Goal: Task Accomplishment & Management: Manage account settings

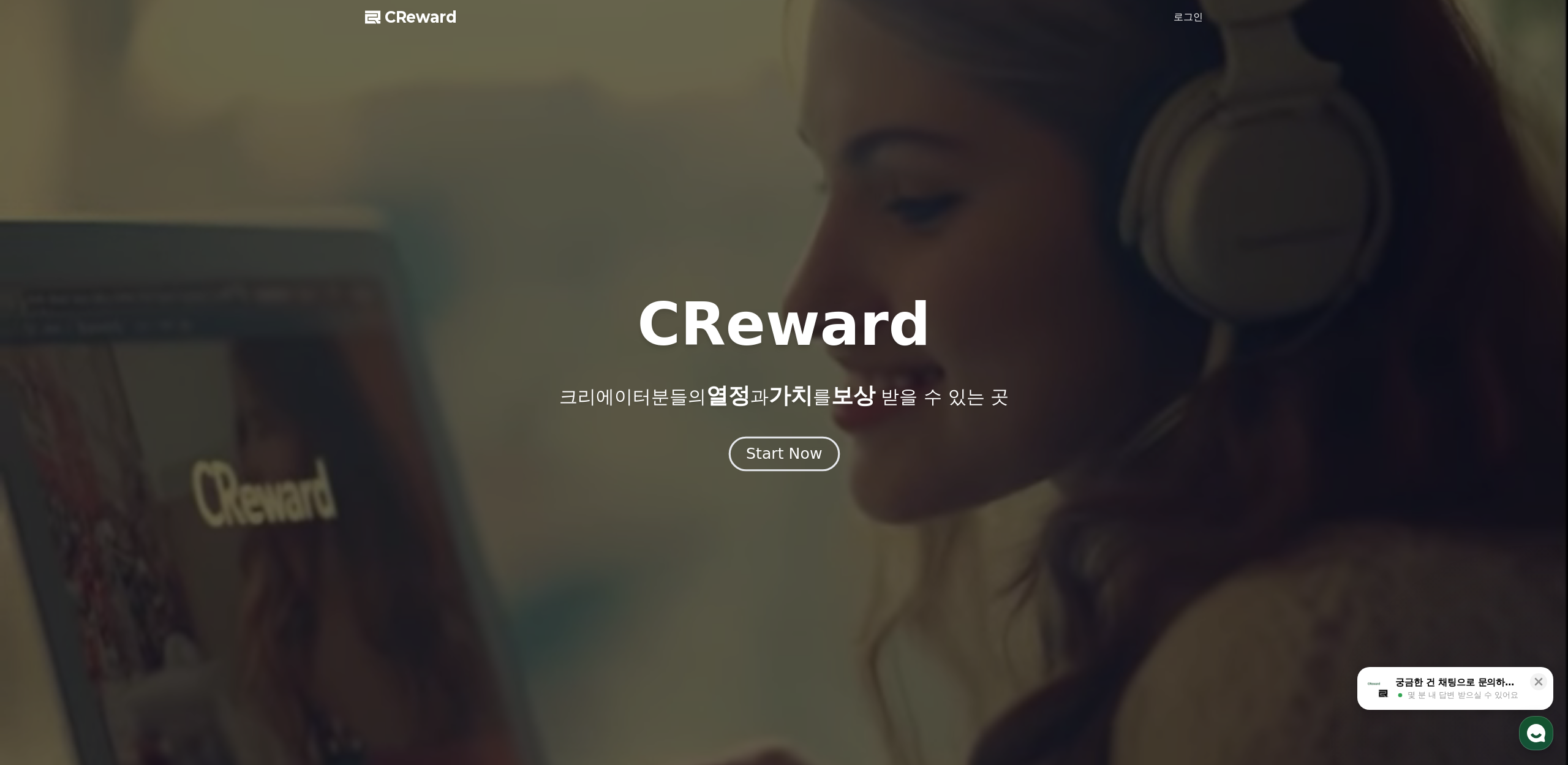
click at [766, 453] on div "Start Now" at bounding box center [783, 454] width 76 height 21
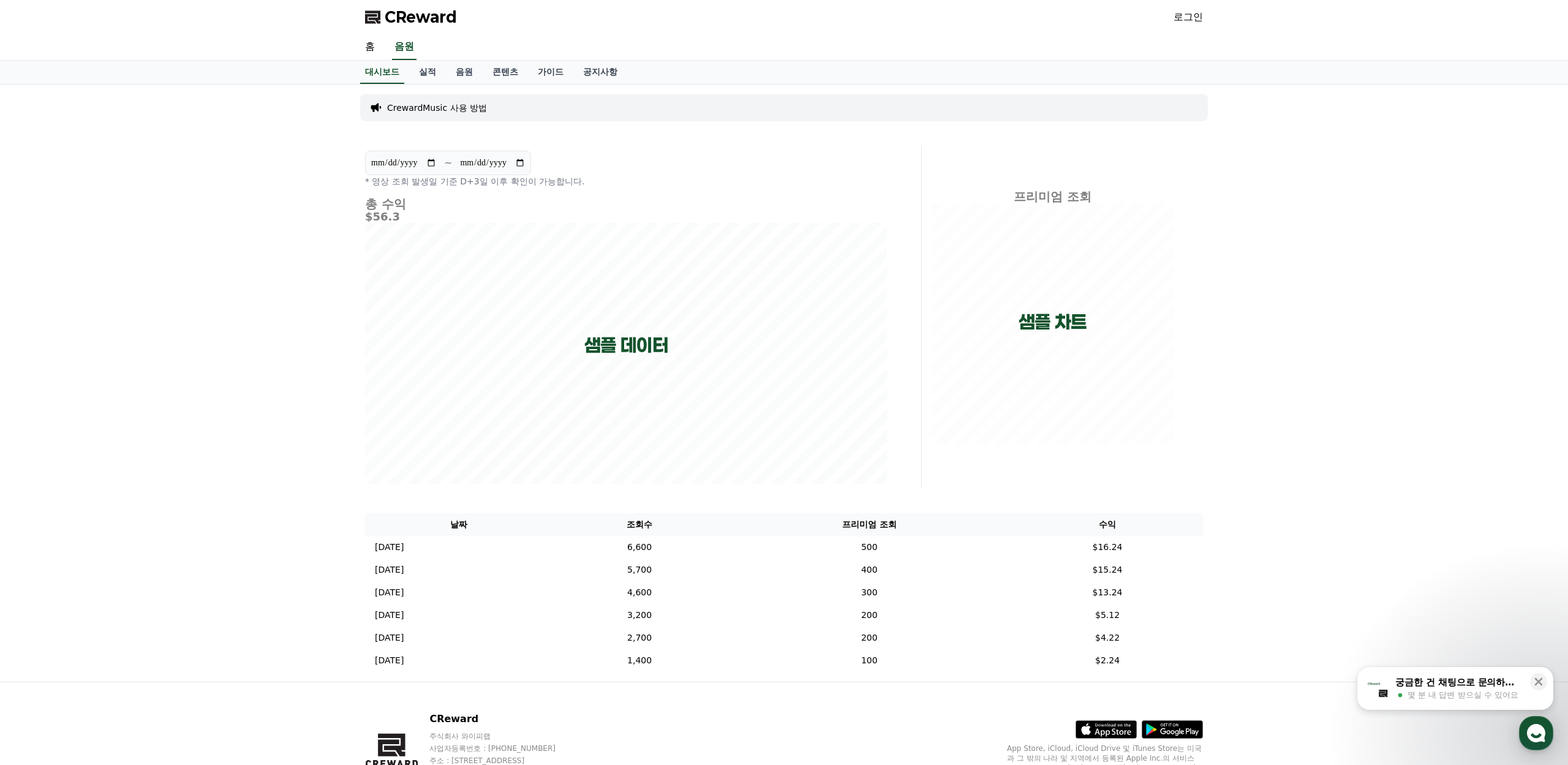
click at [1185, 17] on link "로그인" at bounding box center [1187, 16] width 30 height 14
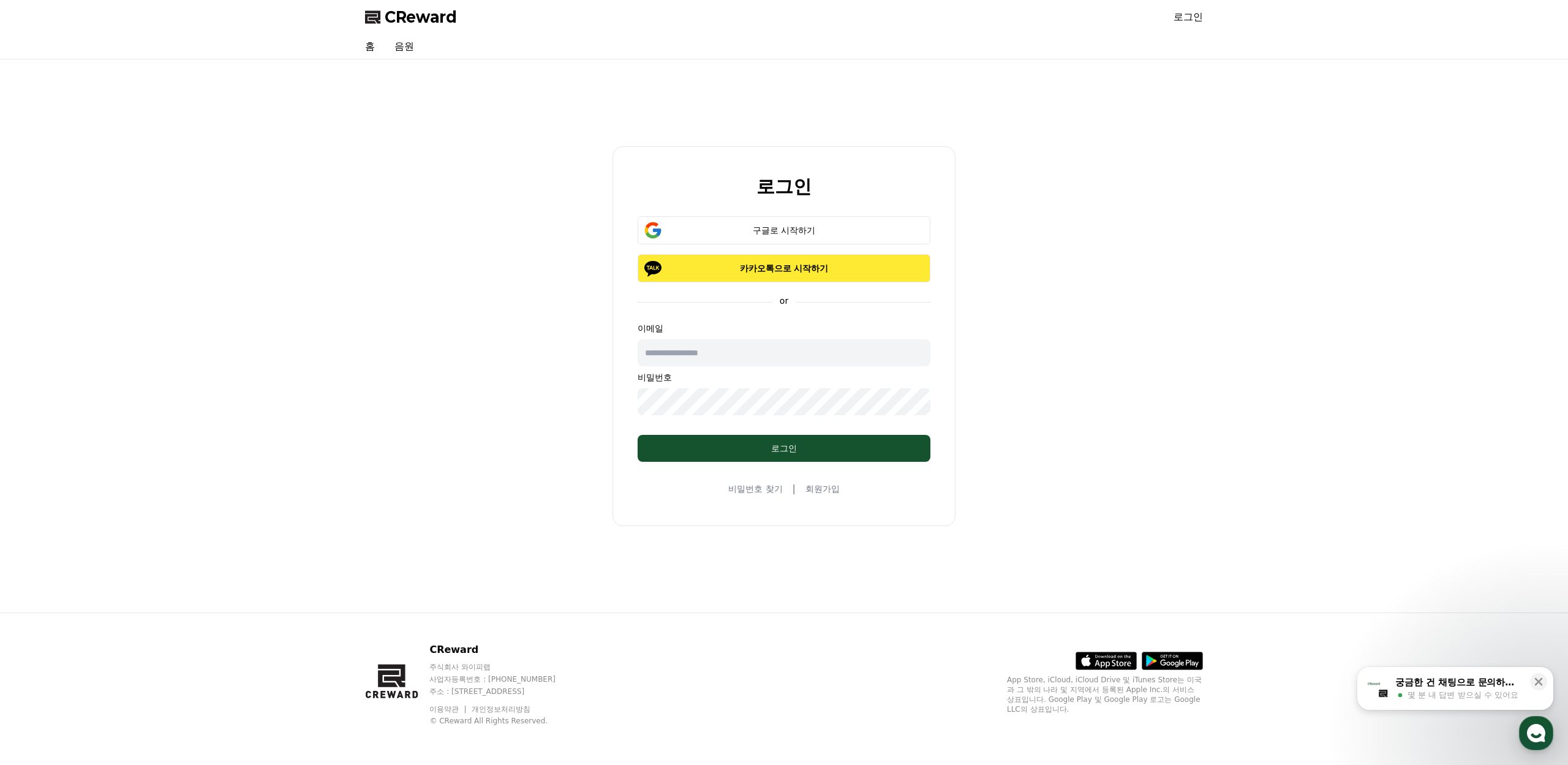
click at [781, 265] on p "카카오톡으로 시작하기" at bounding box center [783, 268] width 257 height 12
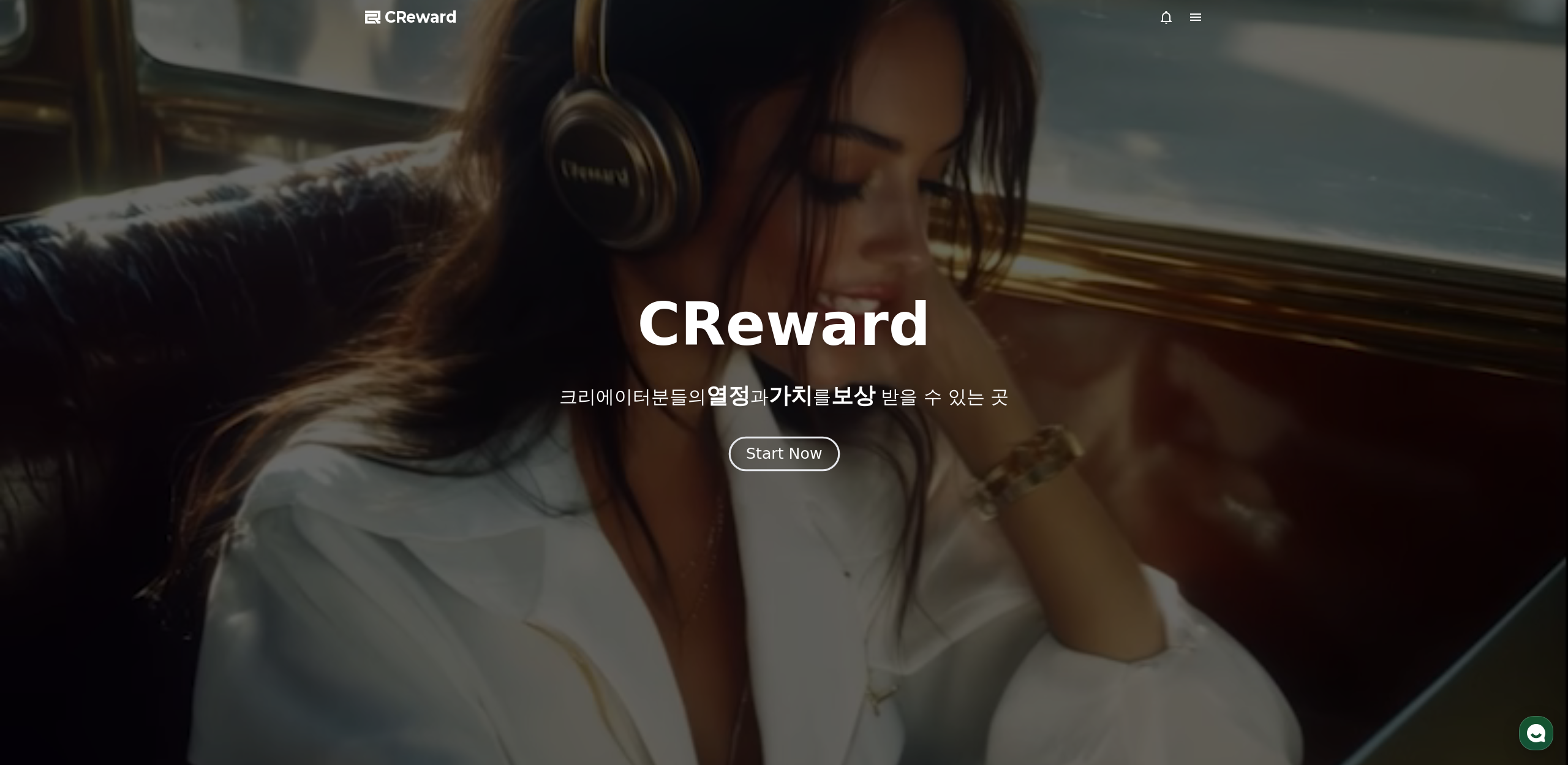
click at [797, 466] on button "Start Now" at bounding box center [784, 453] width 111 height 35
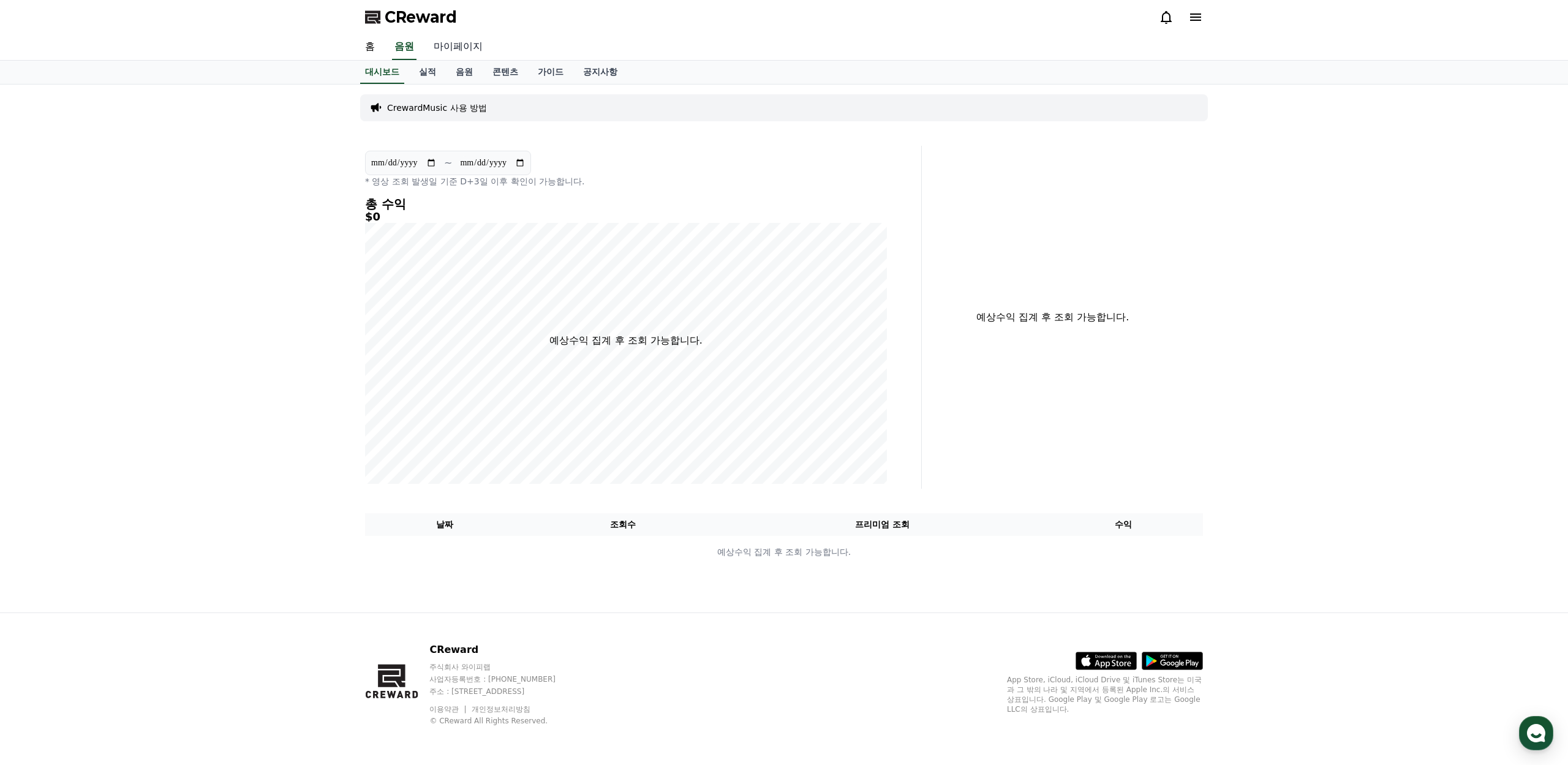
click at [457, 47] on link "마이페이지" at bounding box center [458, 47] width 69 height 26
select select "**********"
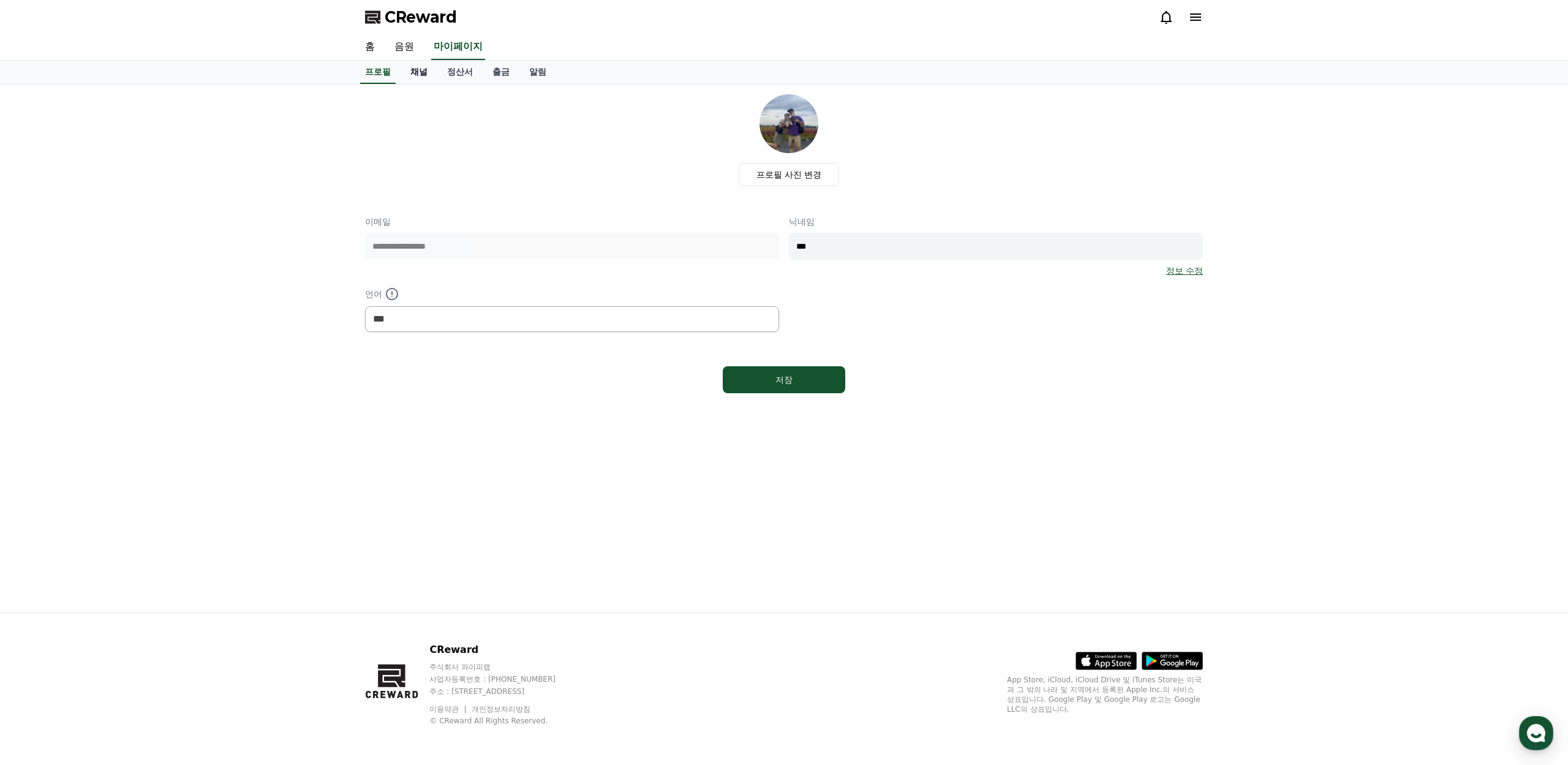
click at [421, 73] on link "채널" at bounding box center [419, 72] width 36 height 23
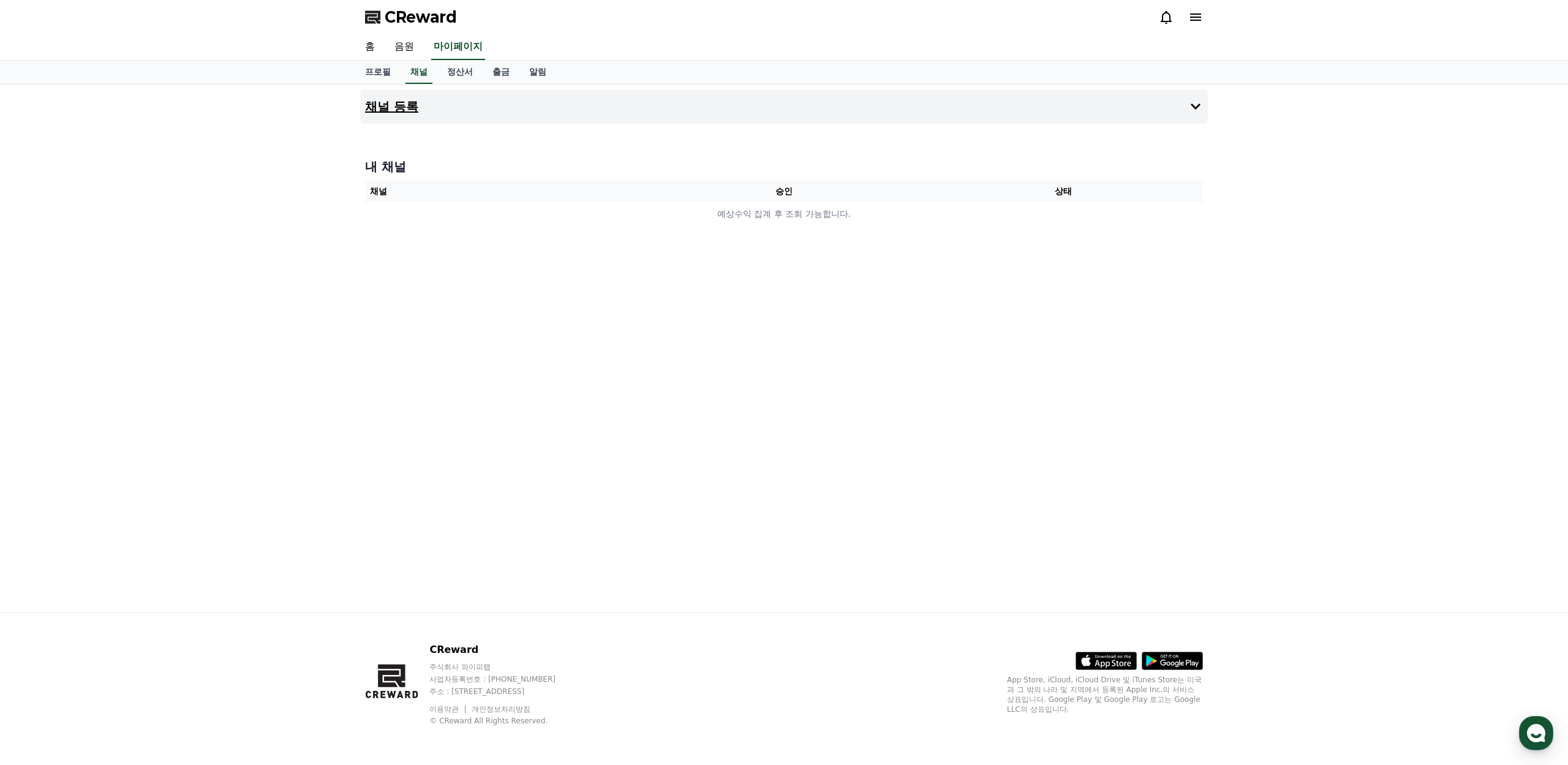
click at [1167, 112] on button "채널 등록" at bounding box center [784, 107] width 848 height 34
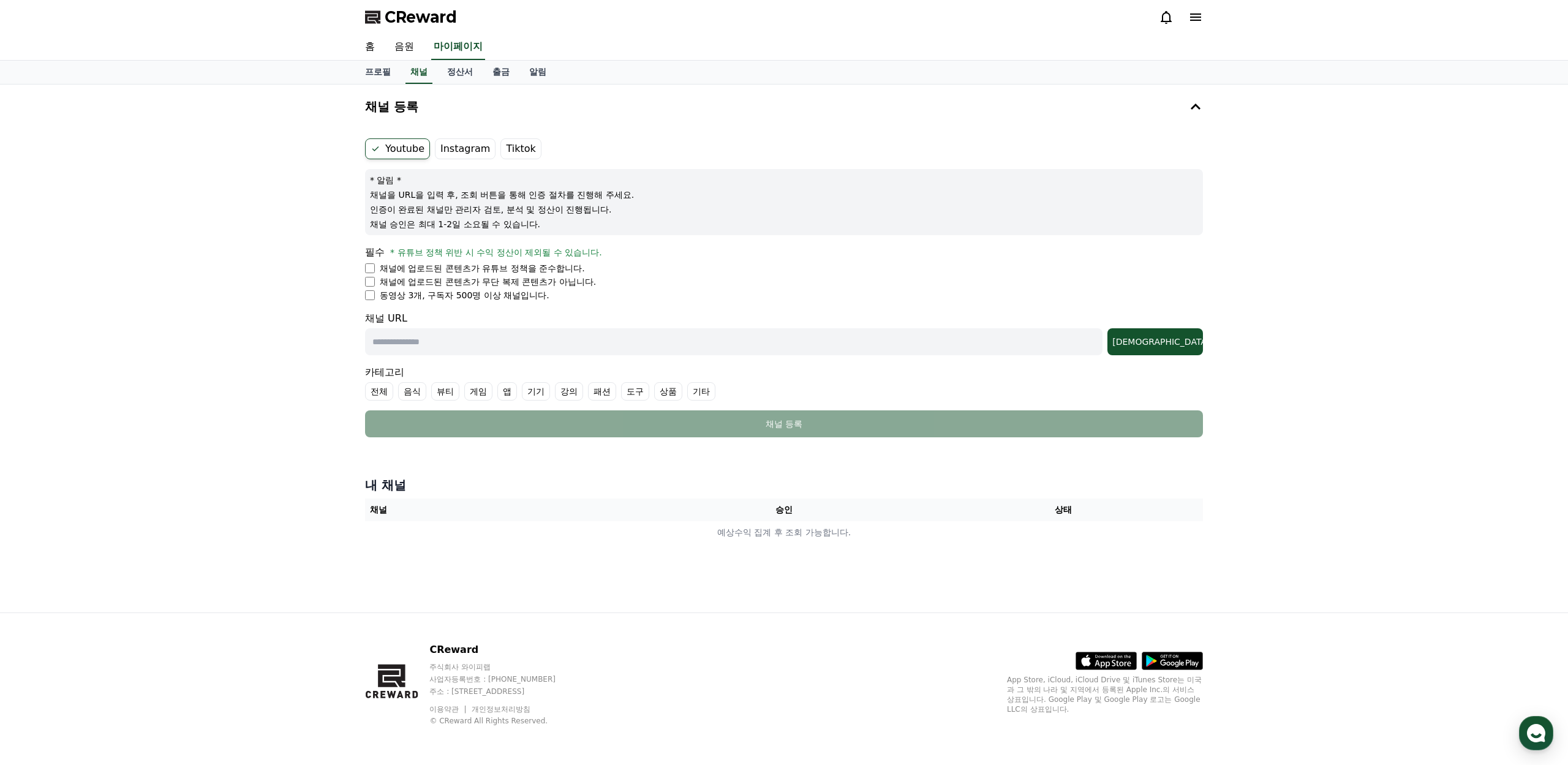
click at [457, 149] on label "Instagram" at bounding box center [465, 149] width 60 height 21
click at [1539, 40] on div "홈 음원 마이페이지" at bounding box center [784, 48] width 1568 height 27
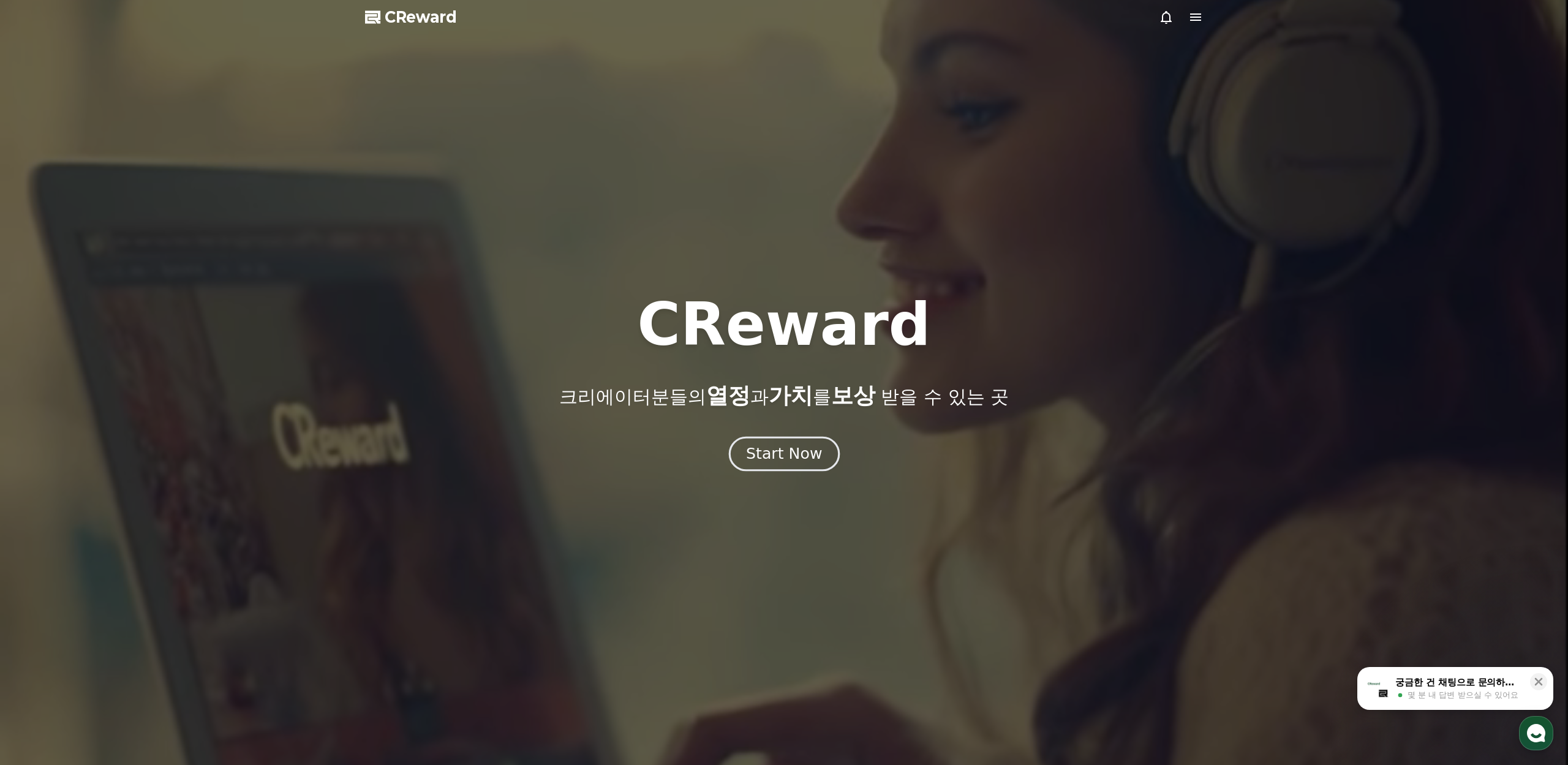
click at [773, 468] on button "Start Now" at bounding box center [784, 453] width 111 height 35
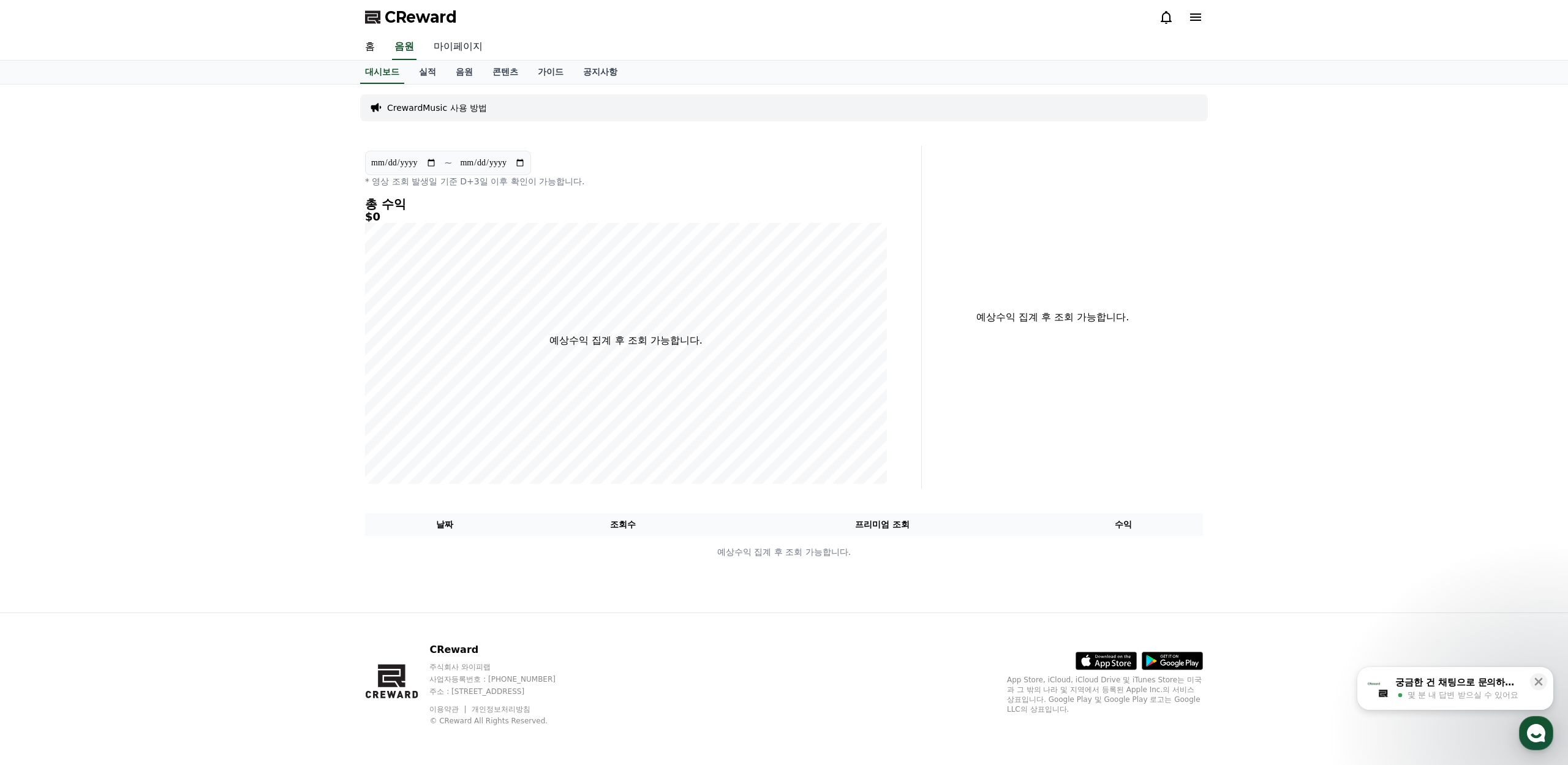
click at [450, 49] on link "마이페이지" at bounding box center [458, 47] width 69 height 26
select select "**********"
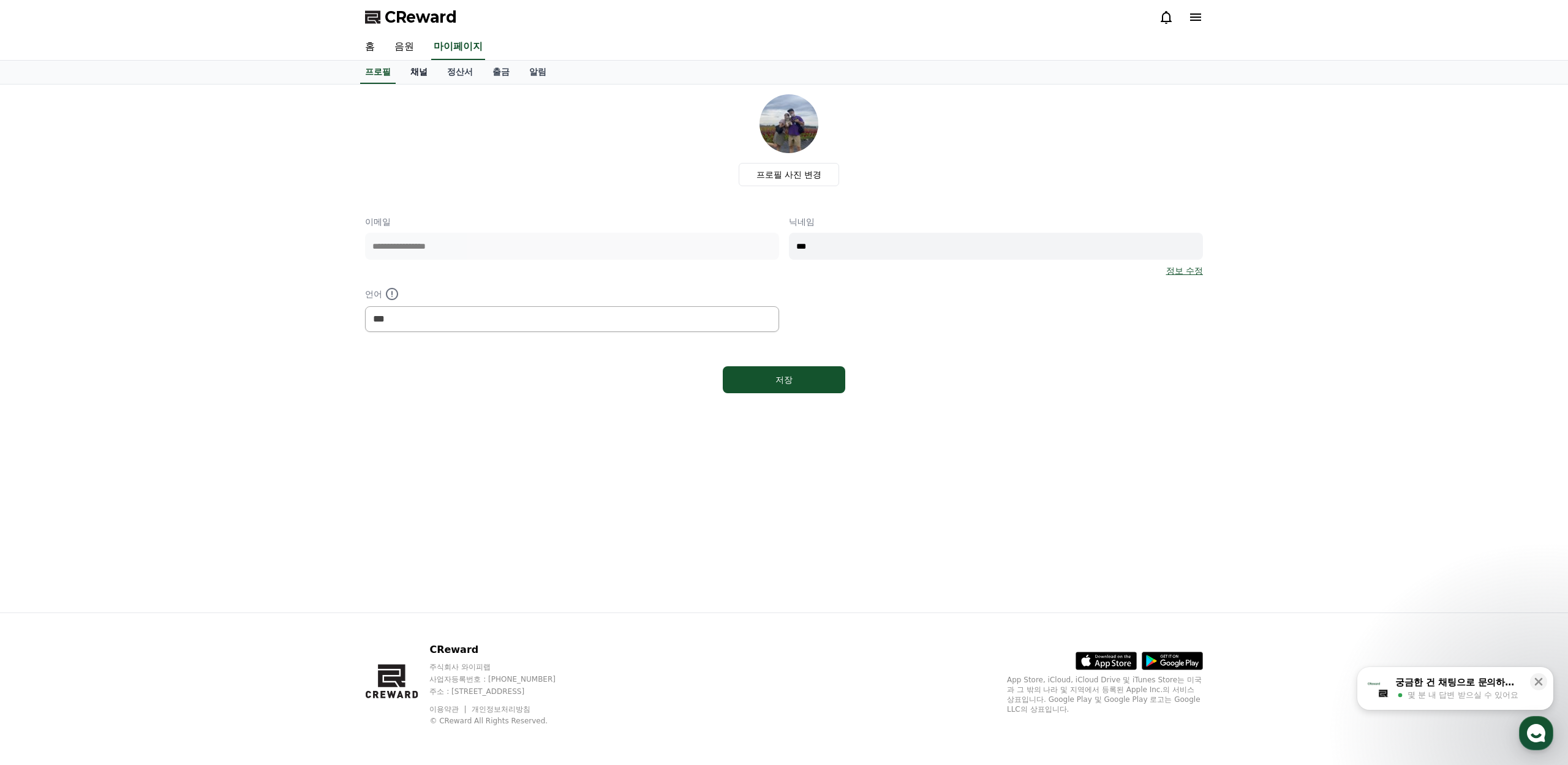
click at [415, 66] on link "채널" at bounding box center [419, 72] width 36 height 23
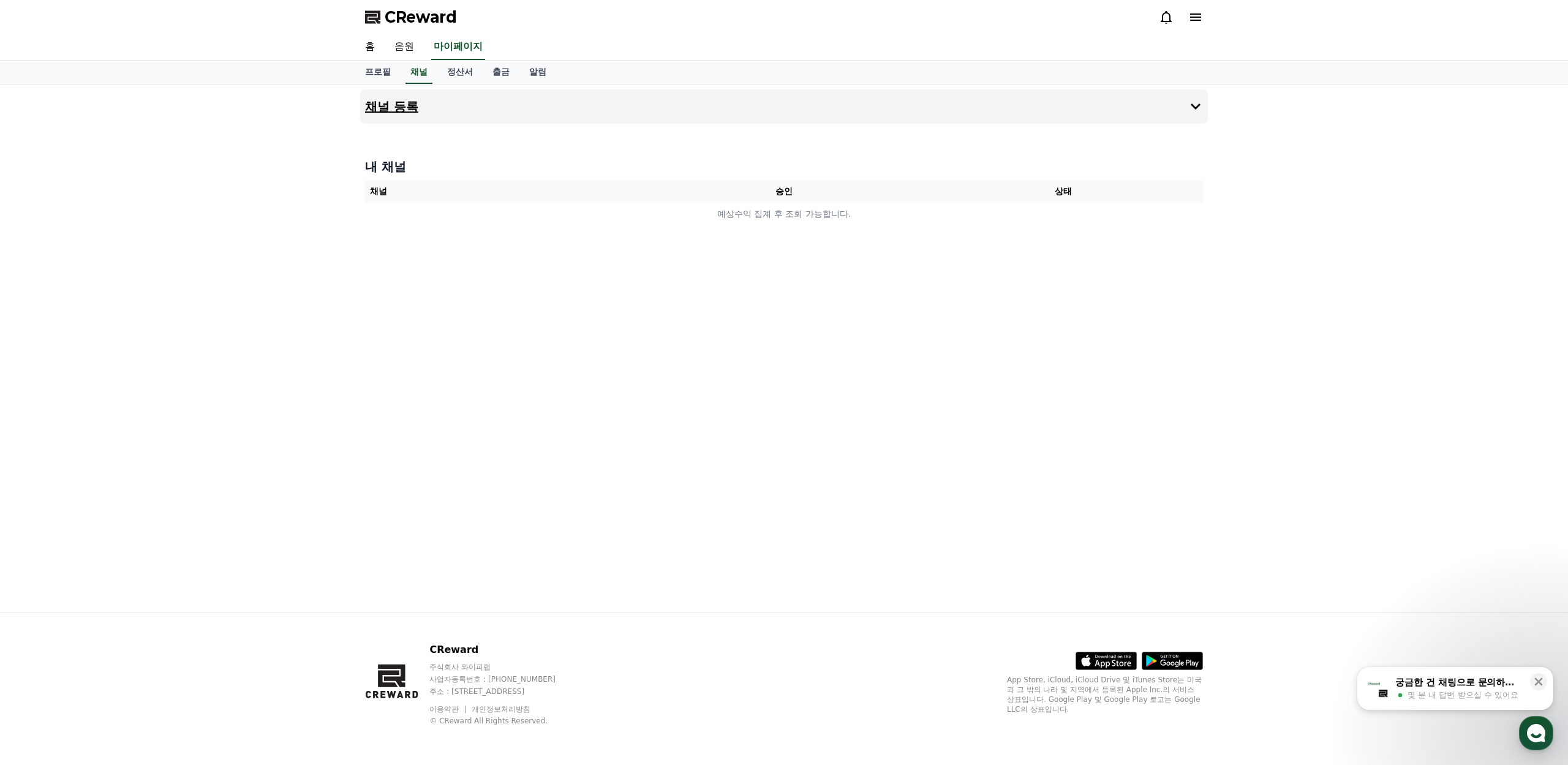
click at [439, 108] on button "채널 등록" at bounding box center [784, 107] width 848 height 34
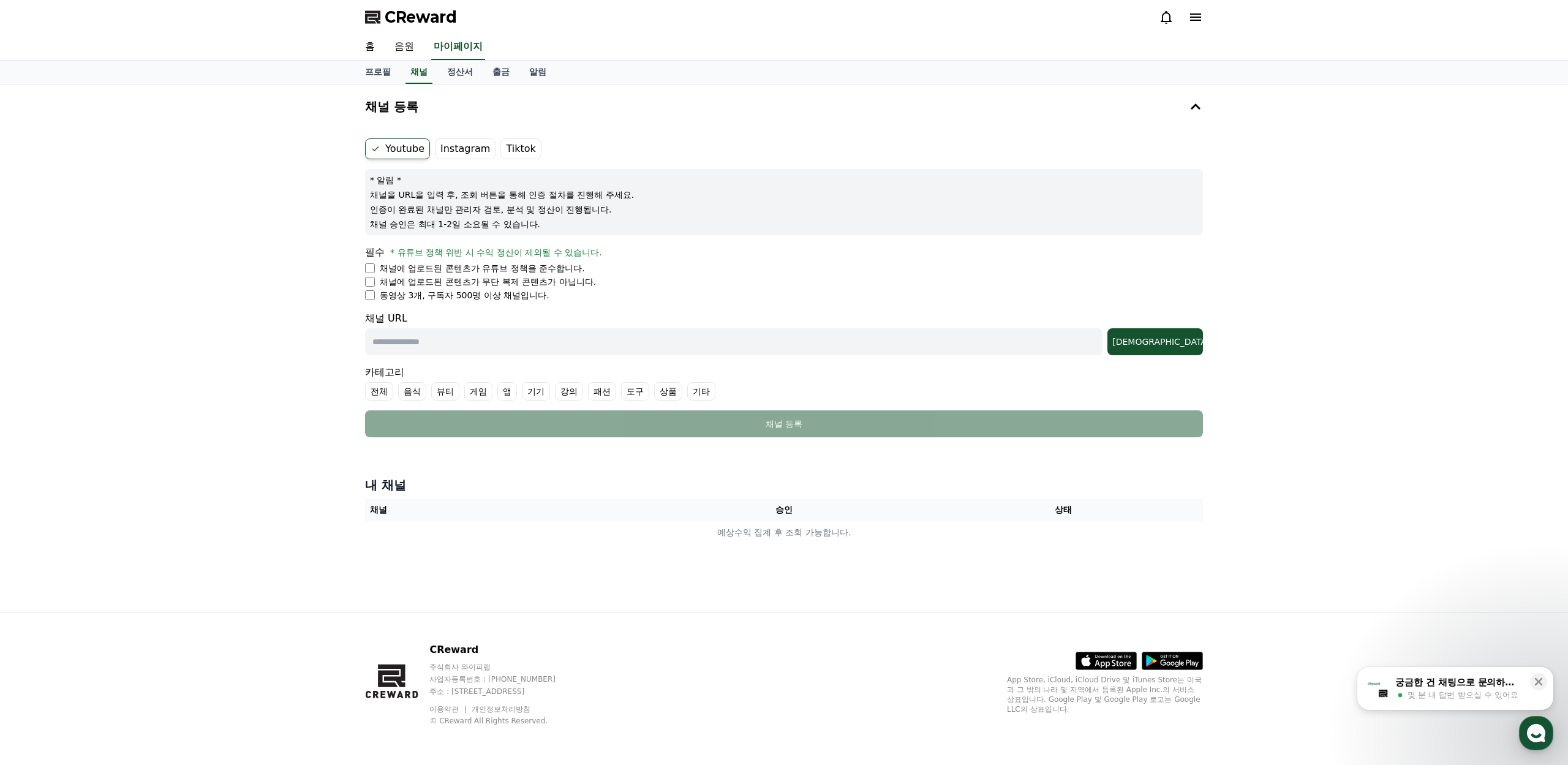
click at [450, 150] on label "Instagram" at bounding box center [465, 149] width 60 height 21
click at [1540, 29] on div "CReward" at bounding box center [784, 17] width 1568 height 34
click at [1540, 32] on div at bounding box center [1538, 37] width 19 height 11
click at [529, 147] on label "Tiktok" at bounding box center [520, 149] width 40 height 21
click at [1541, 36] on div at bounding box center [1538, 37] width 19 height 11
